Goal: Task Accomplishment & Management: Use online tool/utility

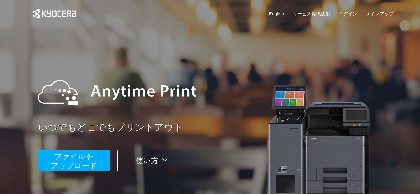
click at [81, 168] on span "ファイルを ​​アップロード" at bounding box center [74, 161] width 47 height 18
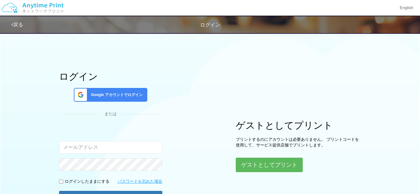
click at [311, 176] on div "ログイン Google アカウントでログイン または 入力されたメールアドレスまたはパスワードが正しくありません。 ログインしたままにする パスワードを忘れた…" at bounding box center [211, 124] width 376 height 191
click at [290, 158] on button "ゲストとしてプリント" at bounding box center [269, 165] width 66 height 14
click at [294, 162] on button "ゲストとしてプリント" at bounding box center [269, 165] width 66 height 14
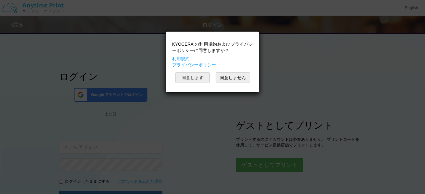
click at [199, 79] on button "同意します" at bounding box center [192, 77] width 34 height 11
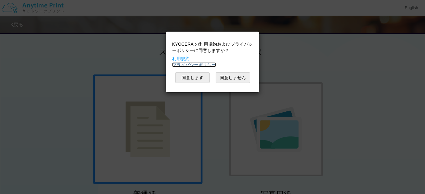
click at [197, 67] on link "プライバシーポリシー" at bounding box center [194, 64] width 44 height 5
click at [203, 75] on button "同意します" at bounding box center [192, 77] width 34 height 11
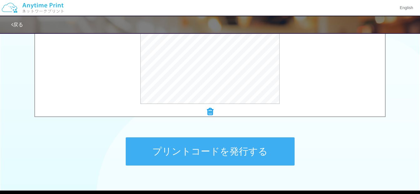
scroll to position [282, 0]
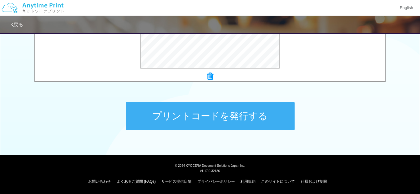
click at [244, 115] on button "プリントコードを発行する" at bounding box center [210, 116] width 169 height 28
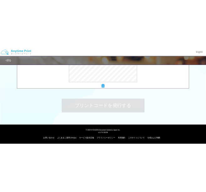
scroll to position [0, 0]
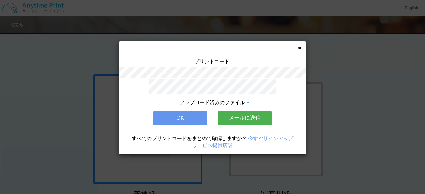
click at [300, 49] on icon at bounding box center [299, 48] width 3 height 4
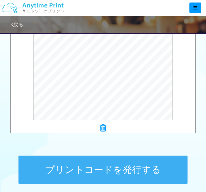
scroll to position [249, 0]
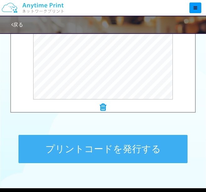
click at [99, 152] on button "プリントコードを発行する" at bounding box center [102, 149] width 169 height 28
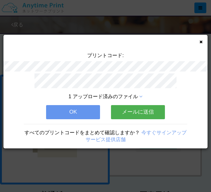
drag, startPoint x: 201, startPoint y: 38, endPoint x: 201, endPoint y: 41, distance: 3.4
click at [201, 38] on div "プリントコード: 1 アップロード済みのファイル OK メールに送信 すべてのプリントコードをまとめて確認しますか？ 今すぐサインアップ サービス提供店舗" at bounding box center [105, 91] width 204 height 113
click at [201, 41] on icon at bounding box center [200, 42] width 3 height 4
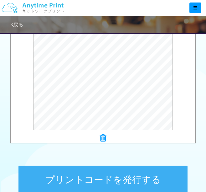
scroll to position [219, 0]
click at [102, 172] on button "プリントコードを発行する" at bounding box center [102, 179] width 169 height 28
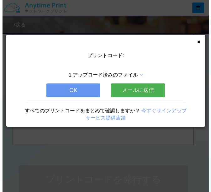
scroll to position [0, 0]
